Goal: Entertainment & Leisure: Browse casually

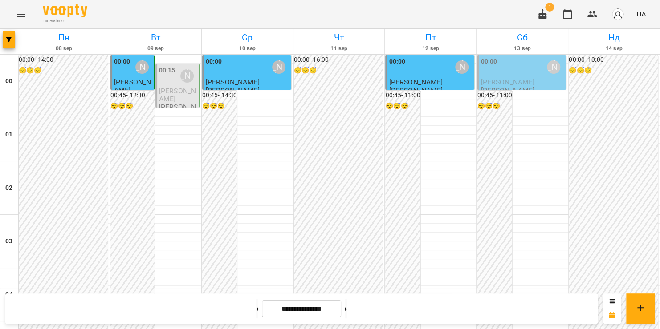
scroll to position [615, 0]
click at [24, 17] on icon "Menu" at bounding box center [21, 14] width 11 height 11
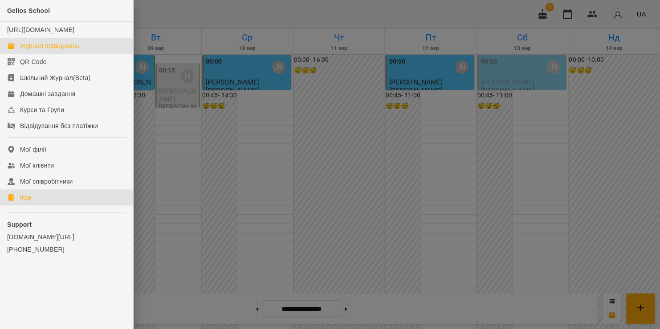
click at [36, 206] on link "Ігри" at bounding box center [66, 198] width 133 height 16
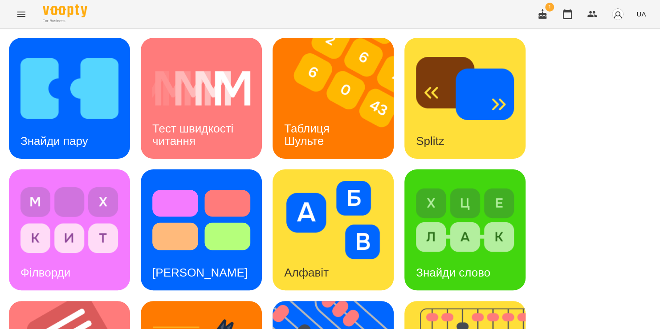
scroll to position [181, 0]
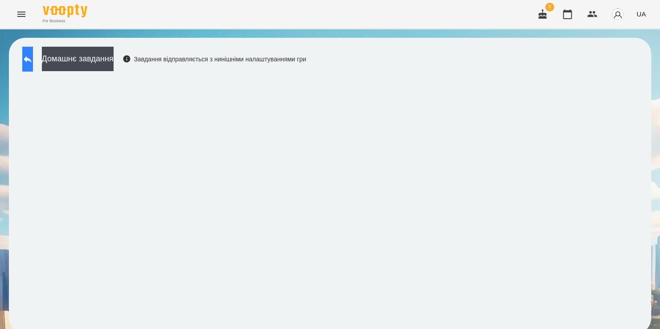
click at [33, 64] on button at bounding box center [27, 59] width 11 height 25
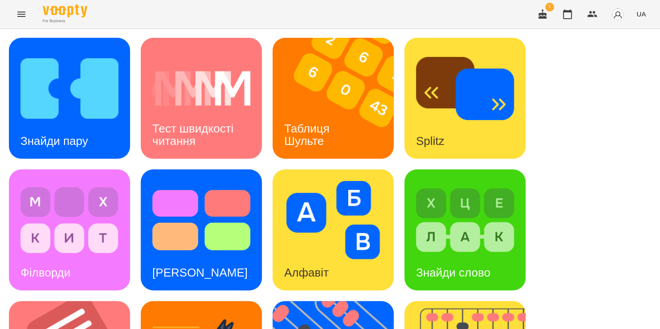
scroll to position [91, 0]
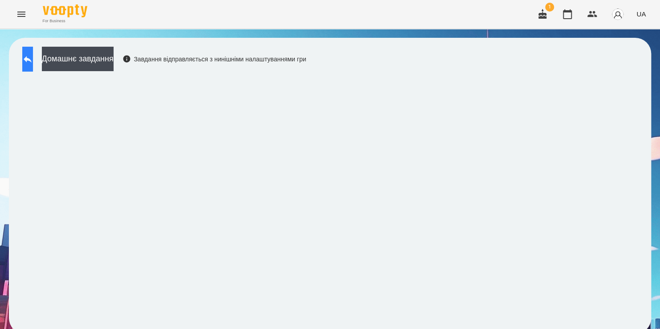
click at [33, 65] on button at bounding box center [27, 59] width 11 height 25
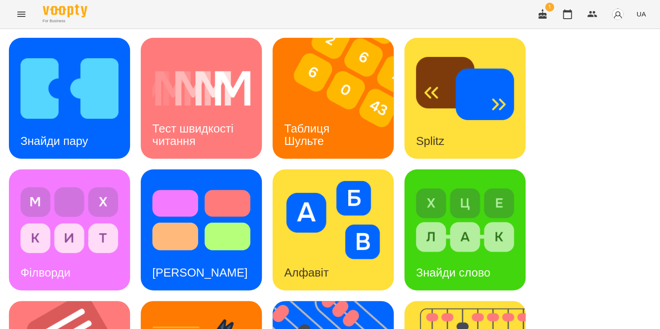
scroll to position [222, 0]
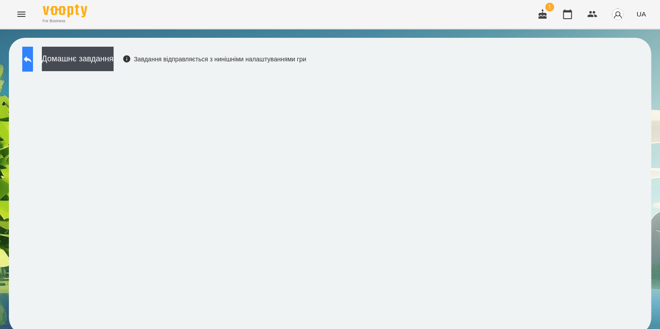
click at [33, 61] on button at bounding box center [27, 59] width 11 height 25
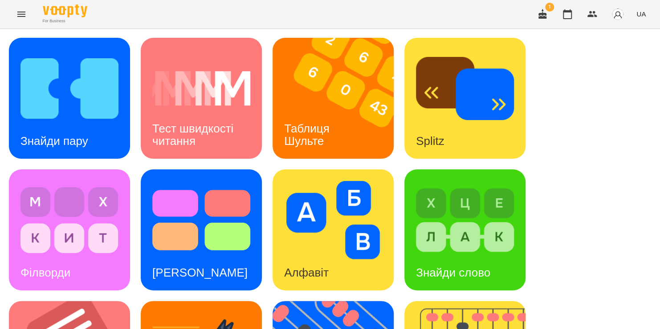
scroll to position [263, 0]
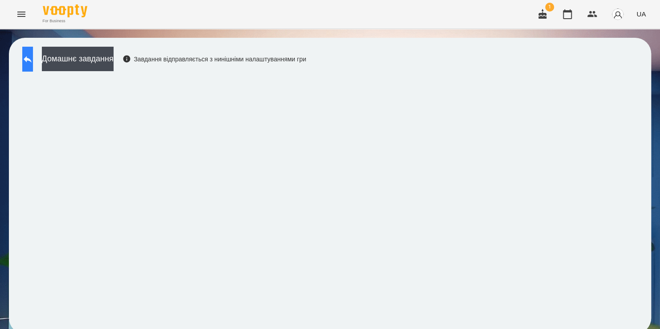
click at [31, 60] on icon at bounding box center [27, 59] width 11 height 11
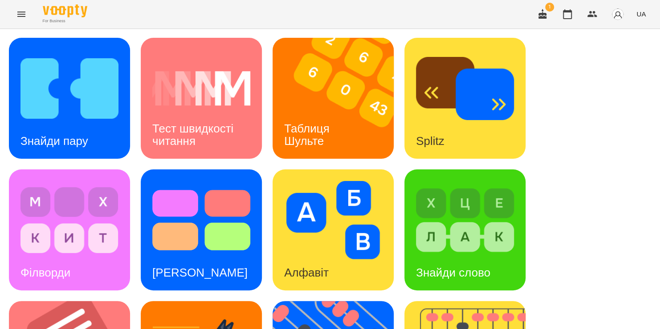
scroll to position [365, 0]
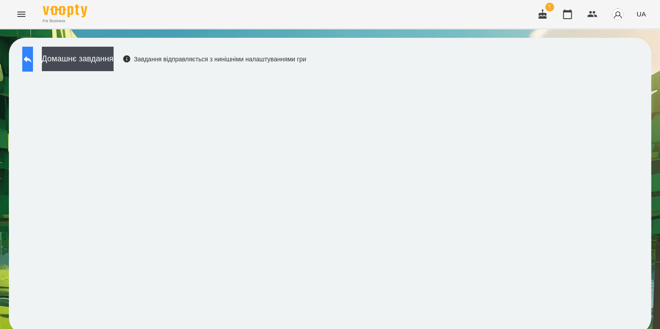
click at [33, 62] on icon at bounding box center [27, 59] width 11 height 11
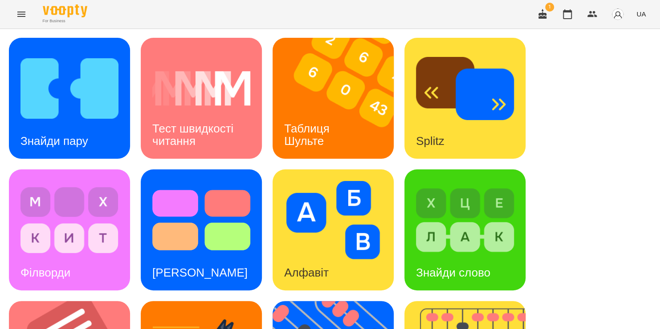
scroll to position [296, 0]
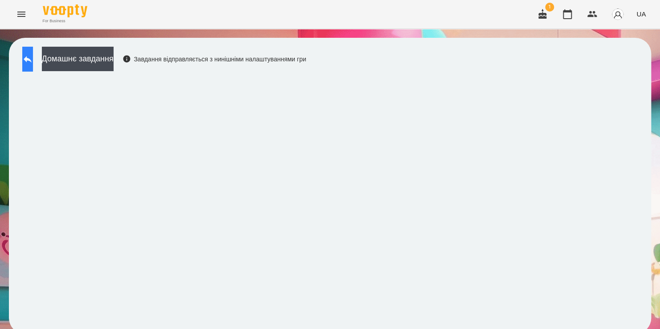
click at [33, 62] on icon at bounding box center [27, 59] width 11 height 11
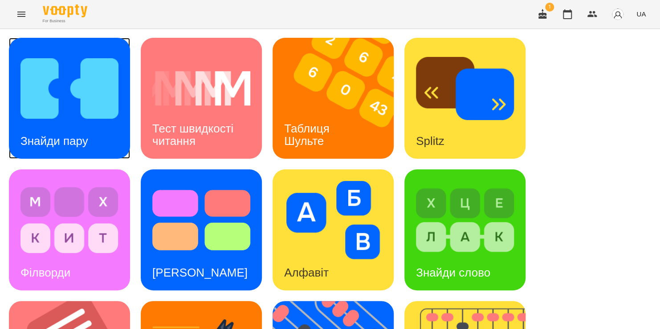
click at [107, 150] on div "Знайди пару" at bounding box center [69, 98] width 121 height 121
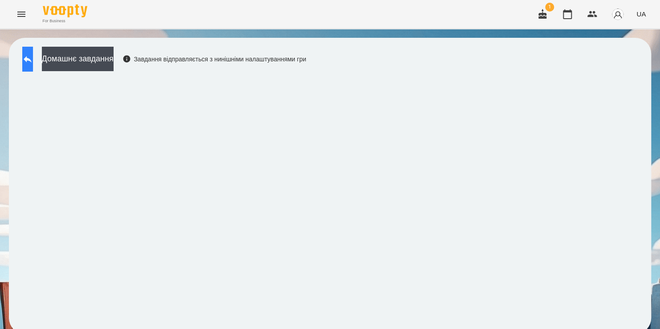
click at [33, 66] on button at bounding box center [27, 59] width 11 height 25
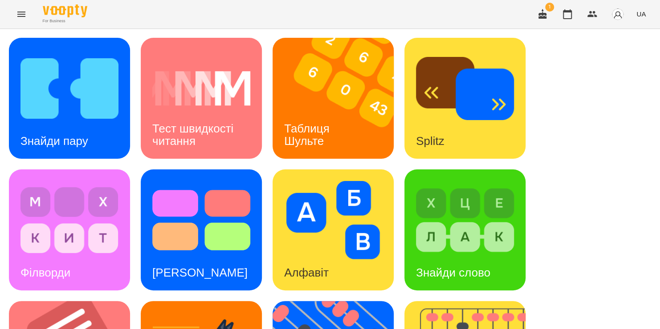
scroll to position [326, 0]
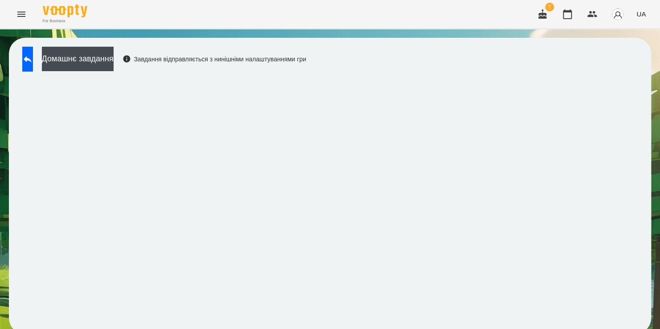
click at [307, 0] on div "For Business 1 UA Домашнє завдання Завдання відправляється з нинішніми налаштув…" at bounding box center [330, 171] width 660 height 343
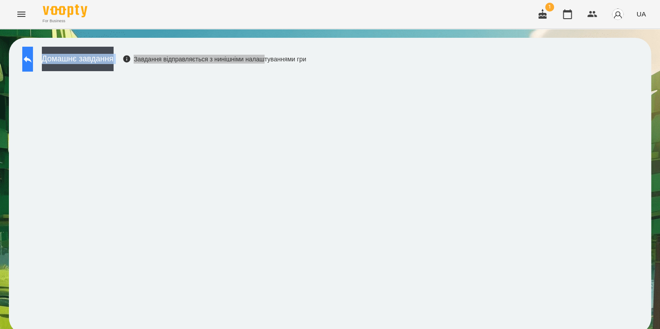
click at [32, 54] on icon at bounding box center [27, 59] width 11 height 11
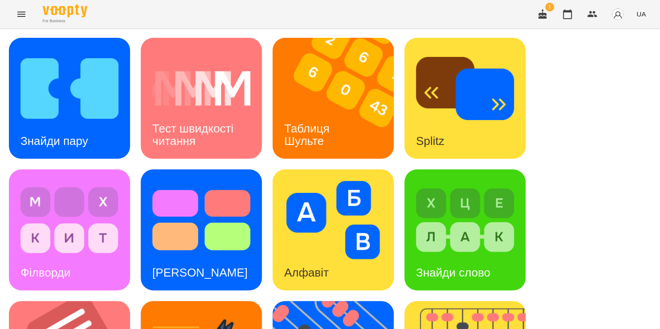
scroll to position [365, 0]
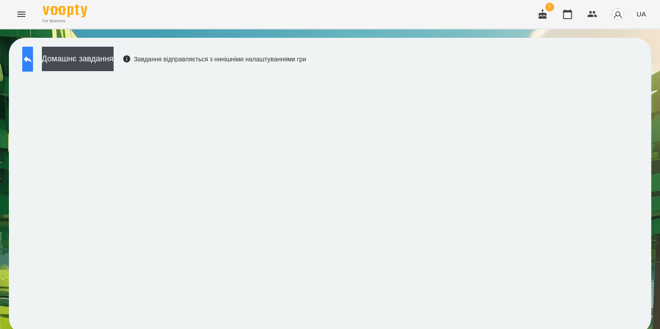
click at [32, 61] on icon at bounding box center [27, 59] width 11 height 11
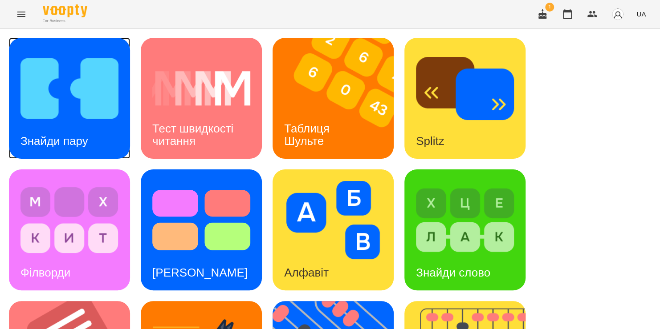
click at [102, 123] on img at bounding box center [69, 88] width 98 height 78
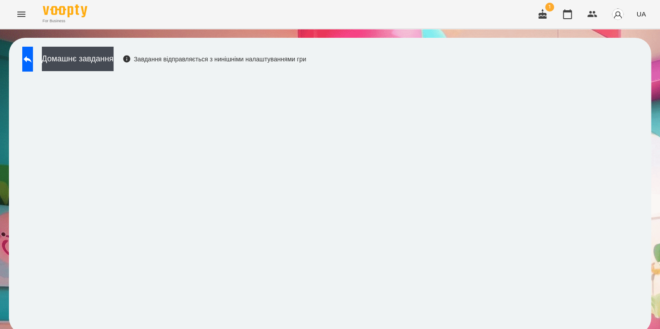
click at [401, 61] on div "Домашнє завдання Завдання відправляється з нинішніми налаштуваннями гри" at bounding box center [330, 186] width 642 height 296
click at [228, 10] on div "For Business 1 UA" at bounding box center [330, 14] width 660 height 28
click at [32, 64] on icon at bounding box center [27, 59] width 11 height 11
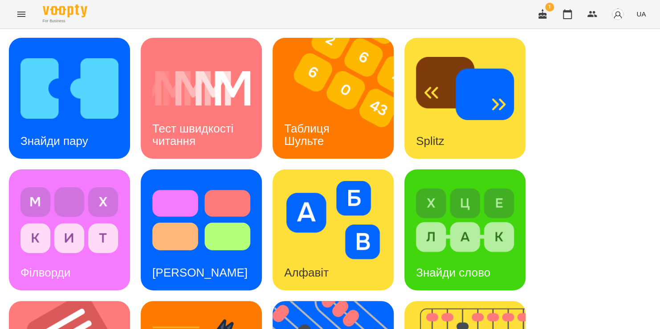
scroll to position [336, 0]
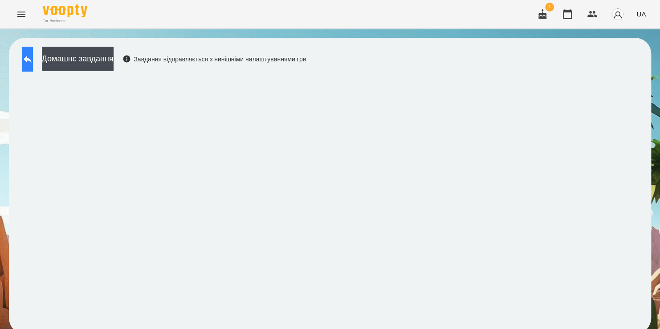
click at [32, 57] on icon at bounding box center [28, 59] width 8 height 7
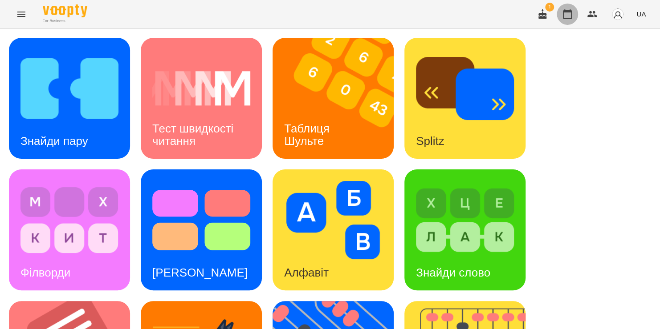
click at [572, 11] on icon "button" at bounding box center [567, 14] width 11 height 11
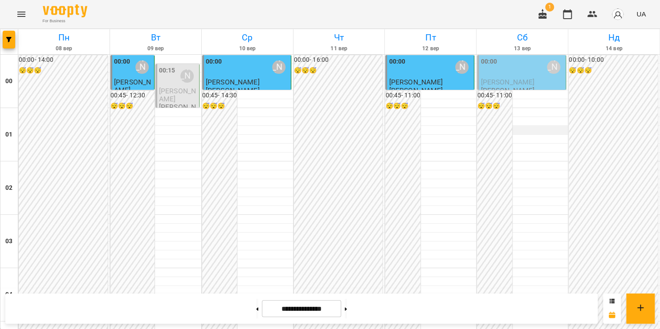
scroll to position [462, 0]
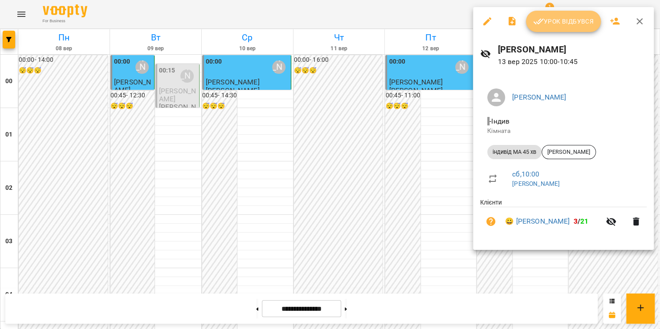
click at [549, 30] on button "Урок відбувся" at bounding box center [563, 21] width 75 height 21
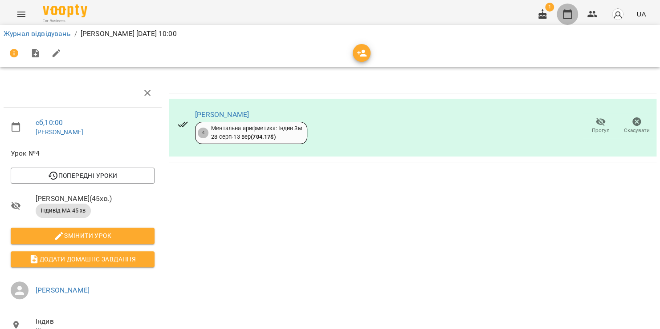
click at [567, 15] on icon "button" at bounding box center [567, 14] width 11 height 11
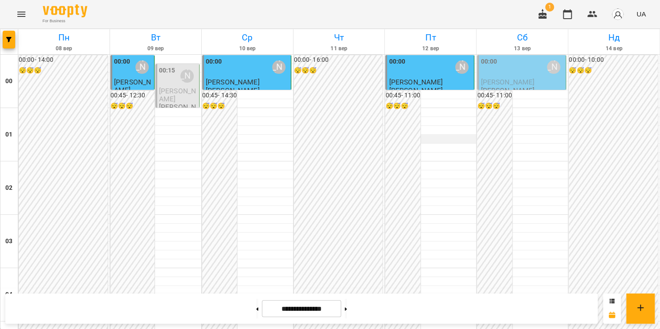
scroll to position [770, 0]
click at [18, 14] on icon "Menu" at bounding box center [21, 14] width 8 height 5
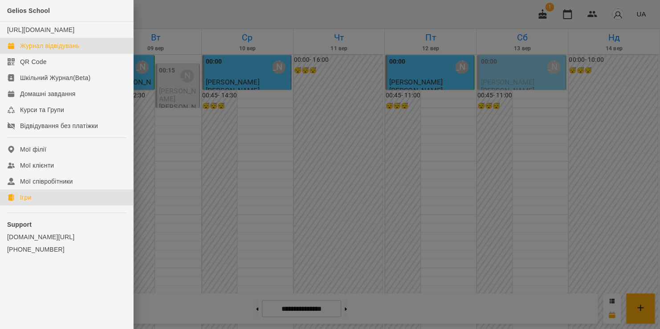
click at [36, 206] on link "Ігри" at bounding box center [66, 198] width 133 height 16
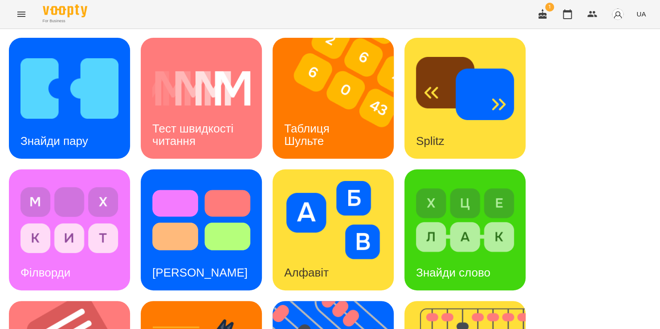
scroll to position [112, 0]
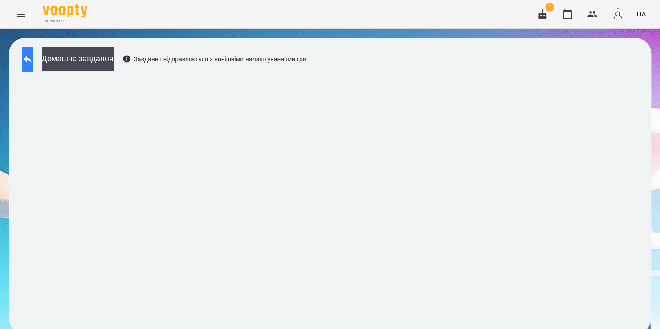
click at [33, 58] on button at bounding box center [27, 59] width 11 height 25
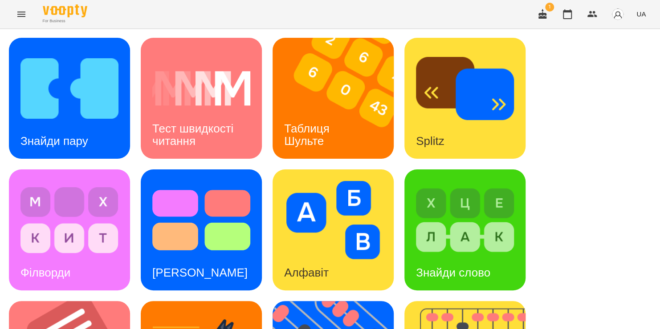
scroll to position [290, 0]
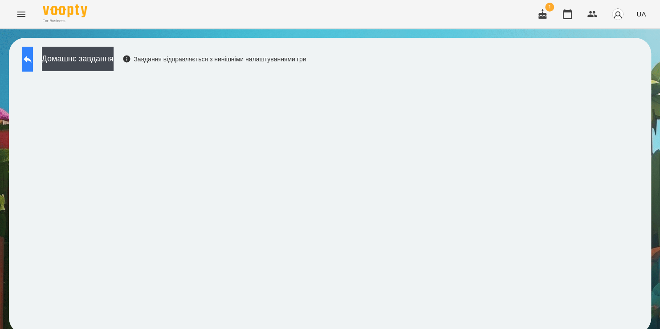
click at [33, 59] on button at bounding box center [27, 59] width 11 height 25
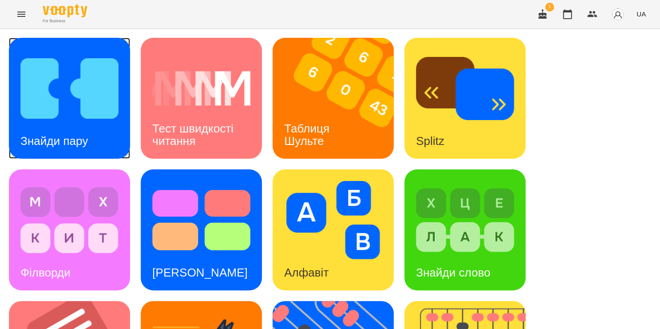
click at [73, 79] on img at bounding box center [69, 88] width 98 height 78
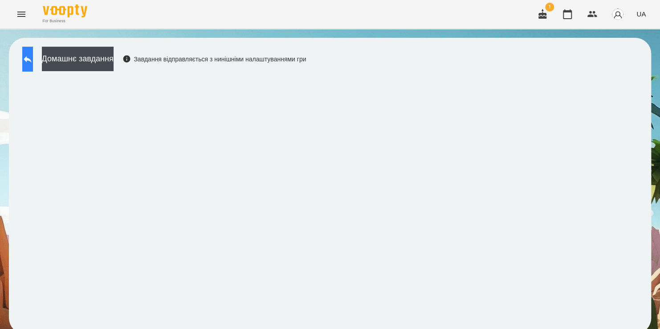
click at [32, 60] on icon at bounding box center [28, 59] width 8 height 7
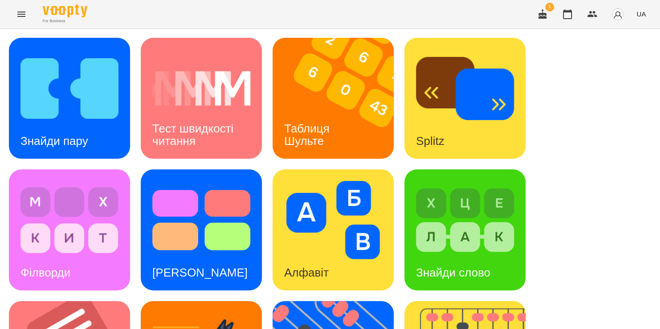
scroll to position [311, 0]
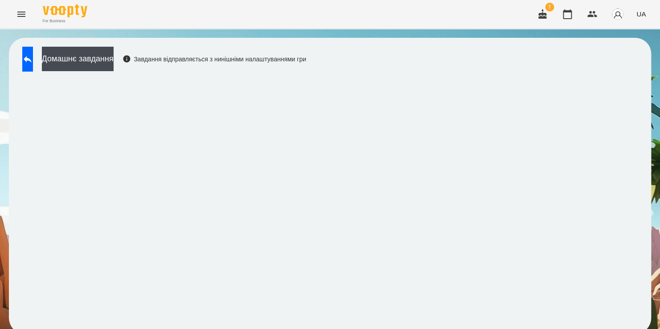
scroll to position [5, 0]
click at [33, 56] on icon at bounding box center [27, 59] width 11 height 11
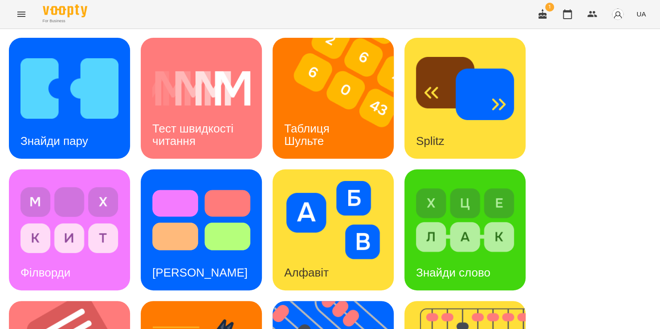
scroll to position [329, 0]
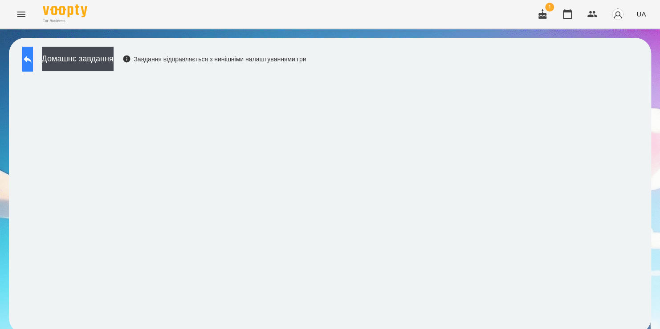
click at [33, 58] on icon at bounding box center [27, 59] width 11 height 11
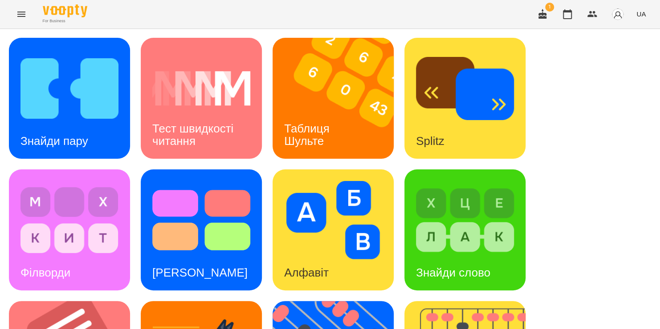
scroll to position [223, 0]
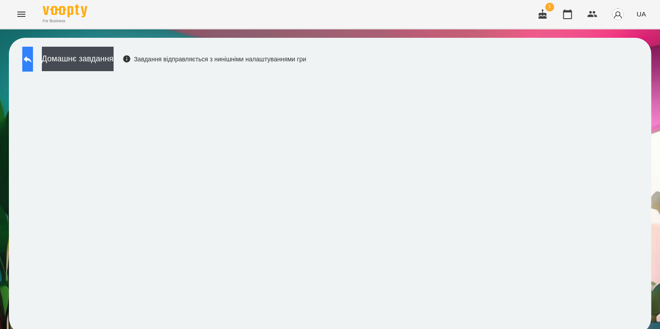
click at [33, 61] on icon at bounding box center [27, 59] width 11 height 11
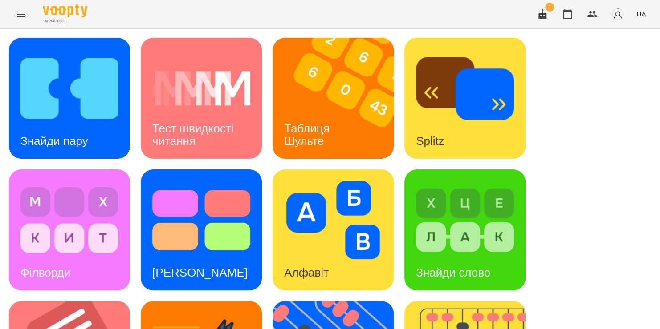
scroll to position [365, 0]
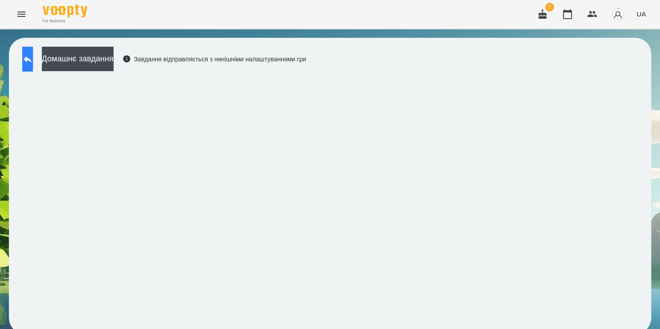
click at [33, 57] on icon at bounding box center [27, 59] width 11 height 11
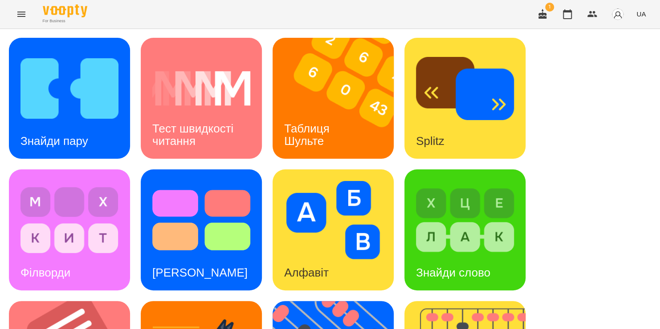
scroll to position [220, 0]
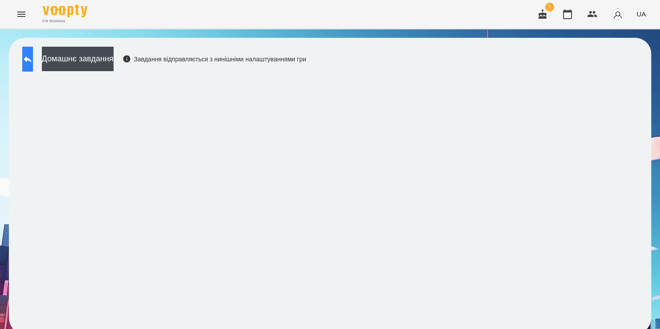
click at [33, 64] on icon at bounding box center [27, 59] width 11 height 11
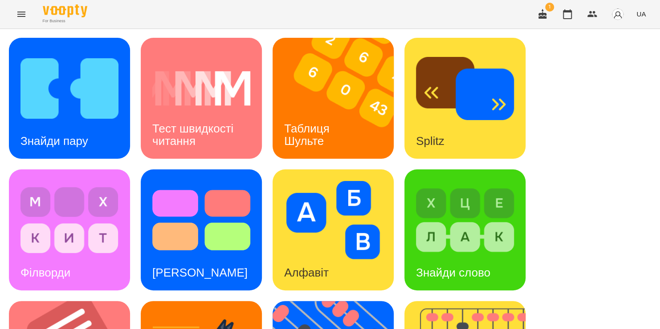
scroll to position [352, 0]
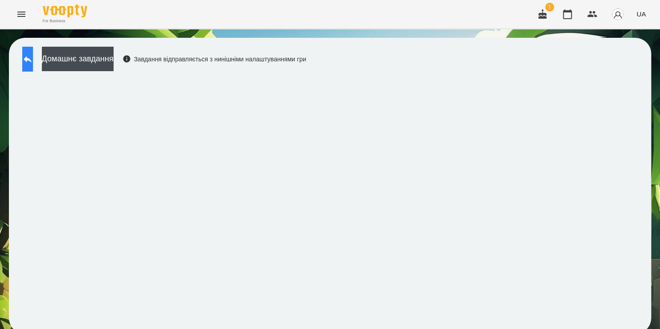
click at [32, 59] on icon at bounding box center [28, 59] width 8 height 7
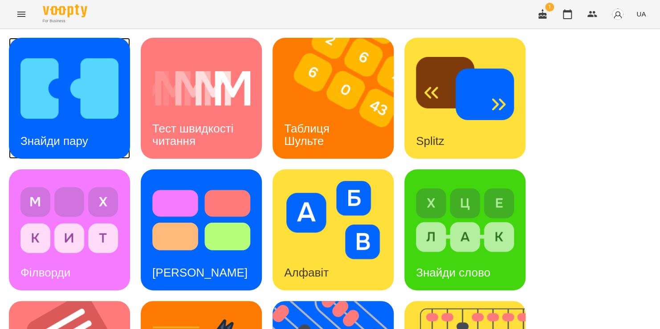
click at [73, 145] on h3 "Знайди пару" at bounding box center [54, 140] width 68 height 13
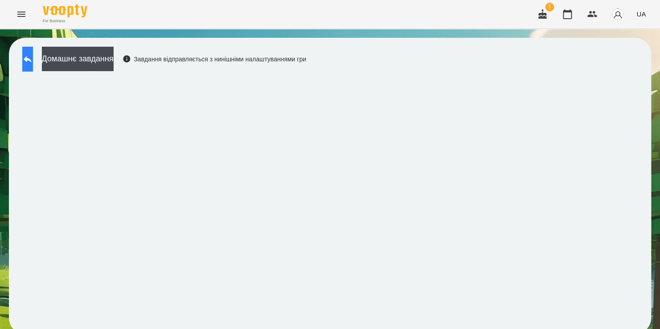
click at [33, 59] on icon at bounding box center [27, 59] width 11 height 11
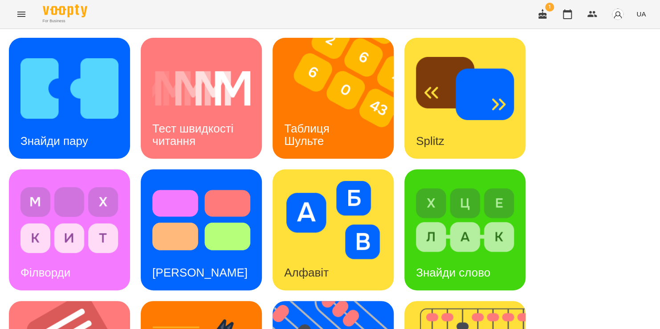
scroll to position [365, 0]
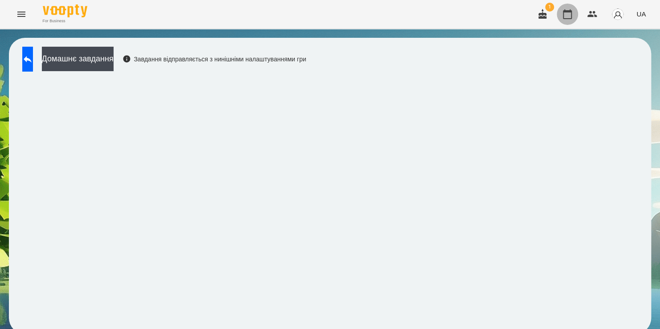
click at [571, 11] on icon "button" at bounding box center [567, 14] width 9 height 10
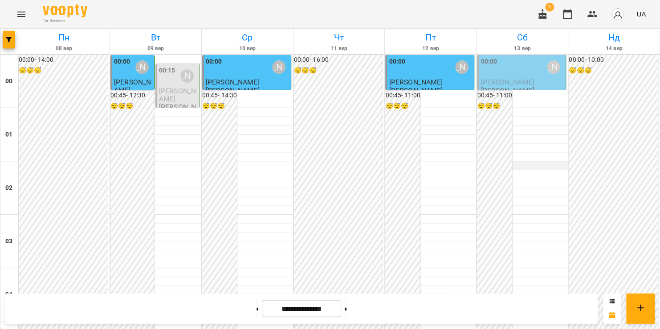
scroll to position [541, 0]
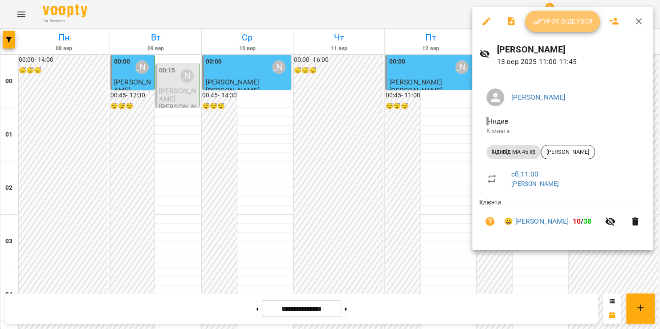
click at [564, 20] on span "Урок відбувся" at bounding box center [562, 21] width 61 height 11
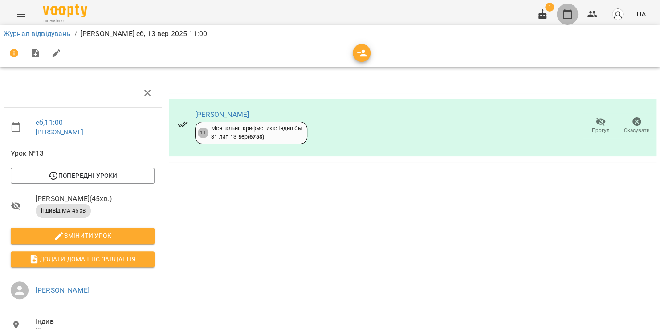
click at [568, 16] on icon "button" at bounding box center [567, 14] width 11 height 11
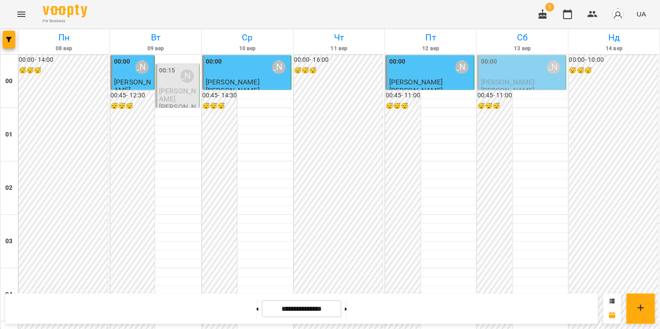
scroll to position [599, 0]
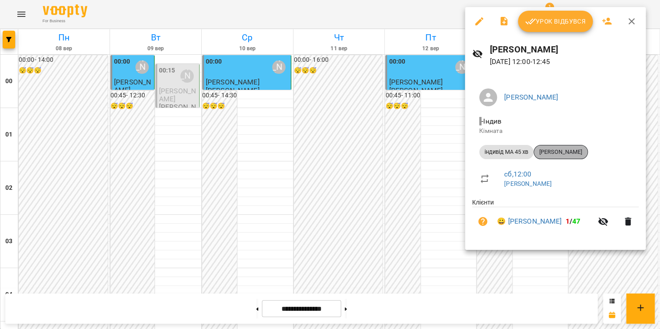
click at [566, 149] on span "[PERSON_NAME]" at bounding box center [560, 152] width 53 height 8
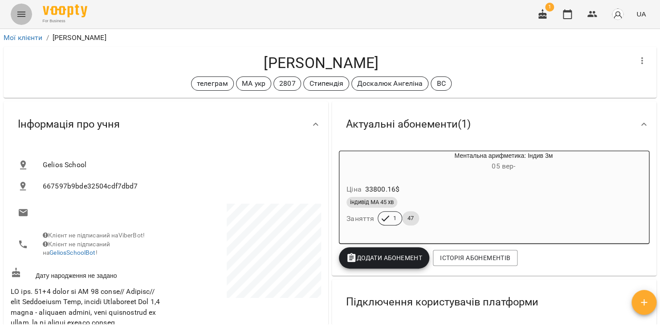
click at [19, 12] on icon "Menu" at bounding box center [21, 14] width 8 height 5
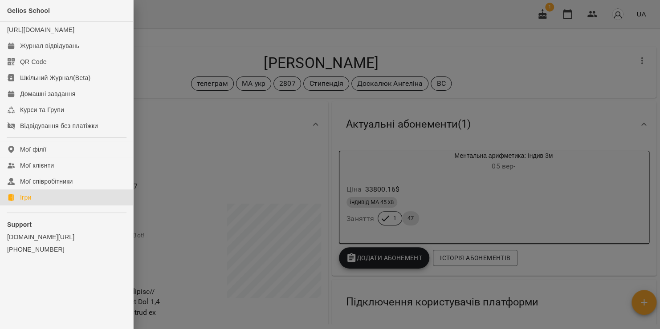
click at [32, 205] on link "Ігри" at bounding box center [66, 198] width 133 height 16
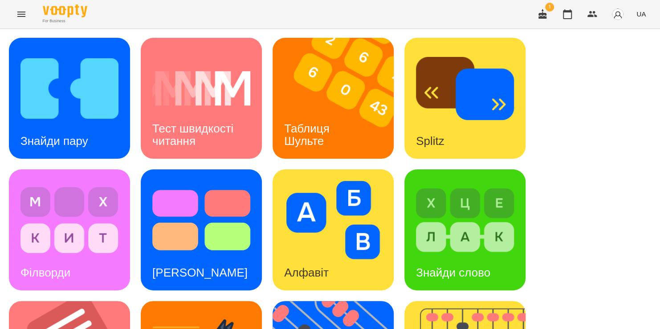
scroll to position [77, 0]
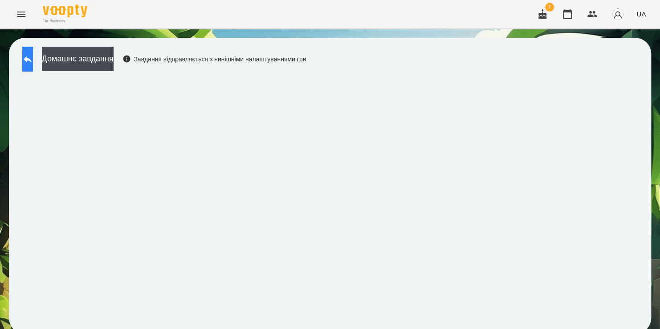
click at [33, 64] on icon at bounding box center [27, 59] width 11 height 11
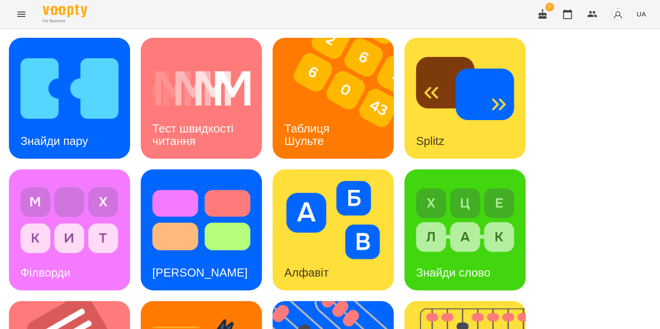
scroll to position [138, 0]
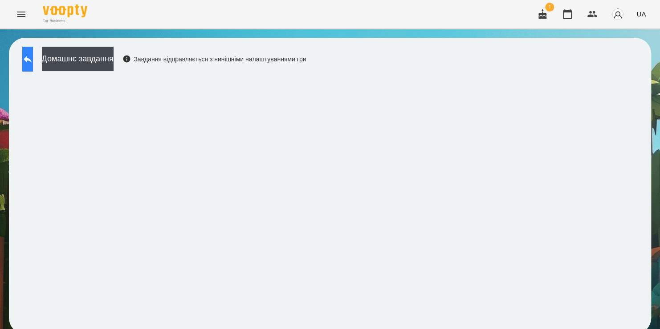
click at [33, 65] on button at bounding box center [27, 59] width 11 height 25
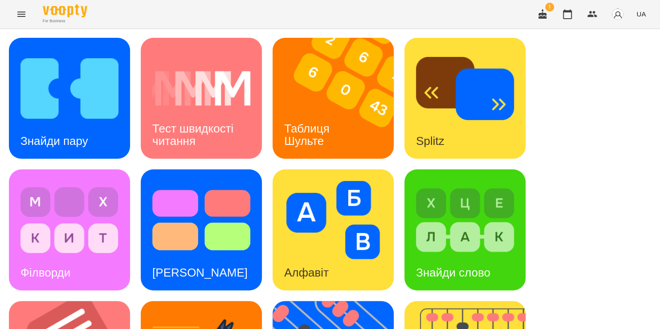
scroll to position [230, 0]
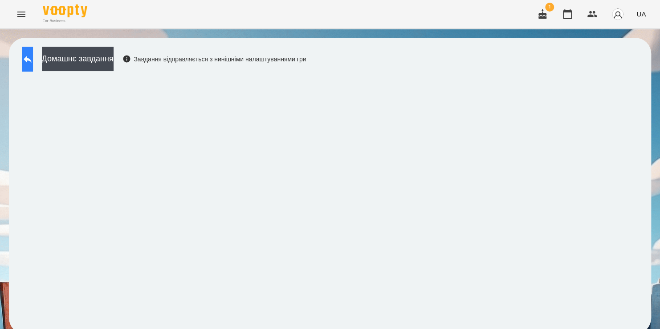
click at [33, 65] on button at bounding box center [27, 59] width 11 height 25
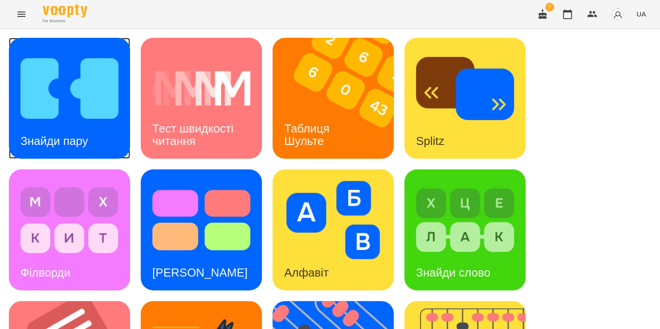
click at [65, 157] on div "Знайди пару" at bounding box center [54, 141] width 91 height 35
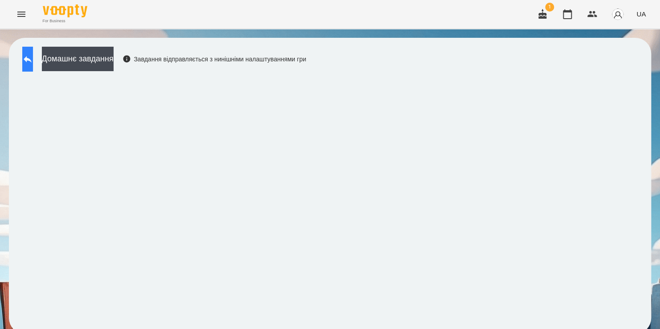
click at [28, 61] on button at bounding box center [27, 59] width 11 height 25
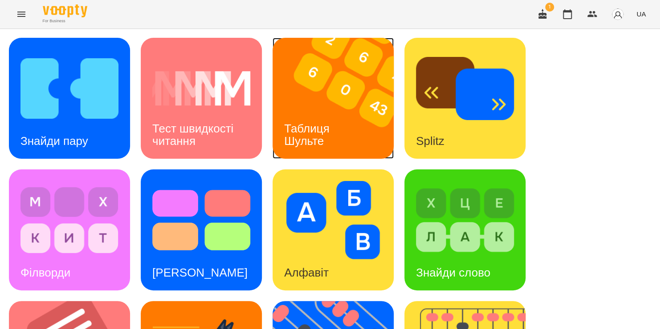
click at [316, 97] on img at bounding box center [338, 98] width 132 height 121
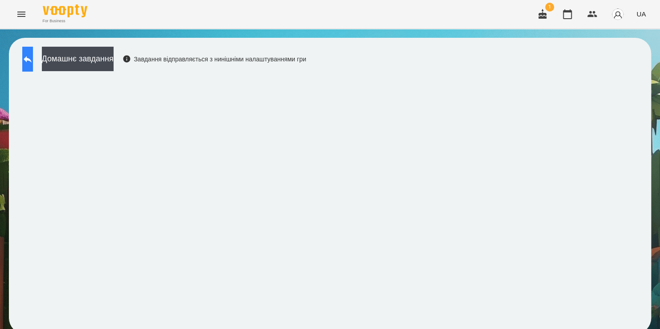
click at [33, 61] on icon at bounding box center [27, 59] width 11 height 11
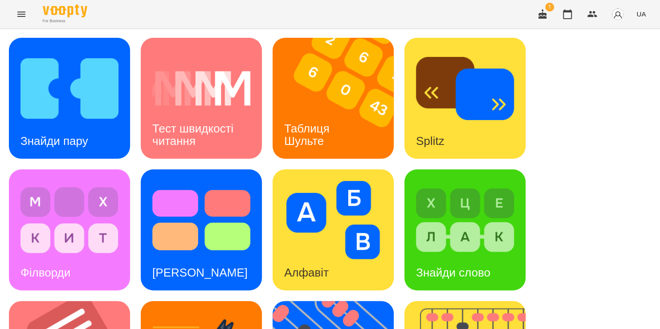
scroll to position [340, 0]
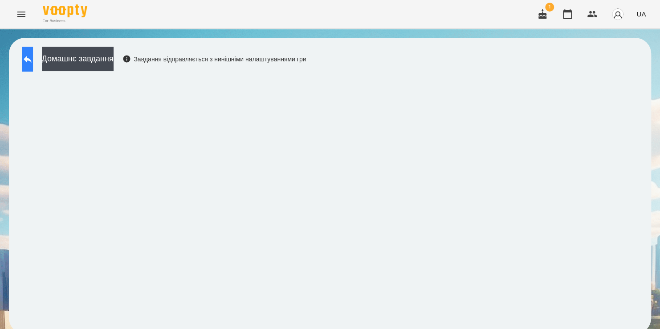
click at [33, 57] on icon at bounding box center [27, 59] width 11 height 11
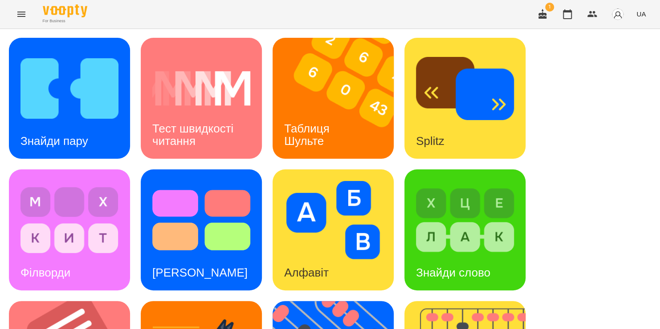
scroll to position [320, 0]
